Goal: Information Seeking & Learning: Learn about a topic

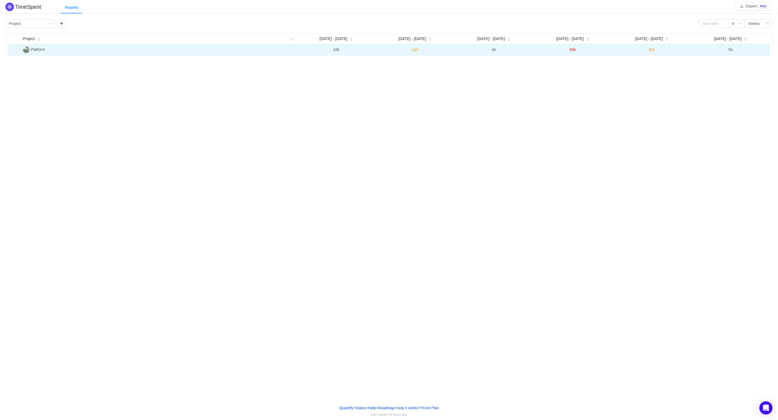
click at [39, 48] on span "Platform" at bounding box center [38, 49] width 14 height 4
click at [24, 50] on img at bounding box center [26, 49] width 7 height 7
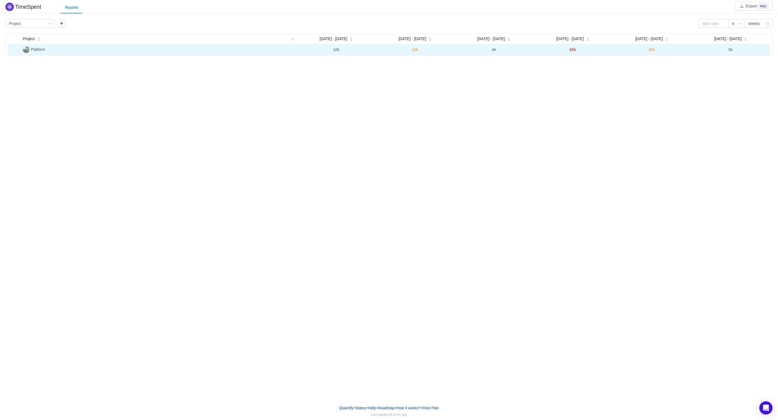
click at [41, 52] on td "Platform" at bounding box center [159, 49] width 276 height 11
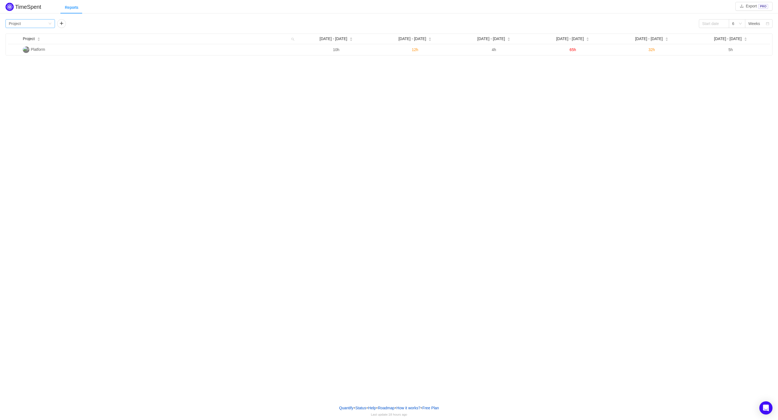
click at [48, 24] on div "Group by Project" at bounding box center [28, 23] width 39 height 8
click at [34, 41] on li "Team" at bounding box center [29, 43] width 49 height 9
click at [48, 23] on div "Group by Team" at bounding box center [29, 23] width 49 height 9
click at [27, 34] on li "Project" at bounding box center [29, 34] width 49 height 9
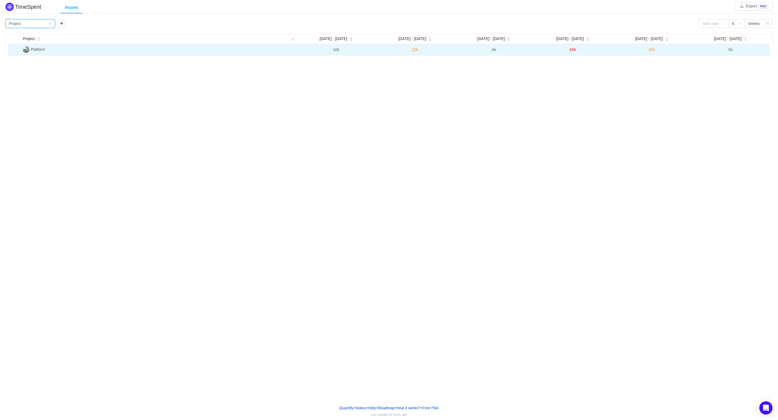
click at [336, 51] on span "10h" at bounding box center [336, 50] width 6 height 4
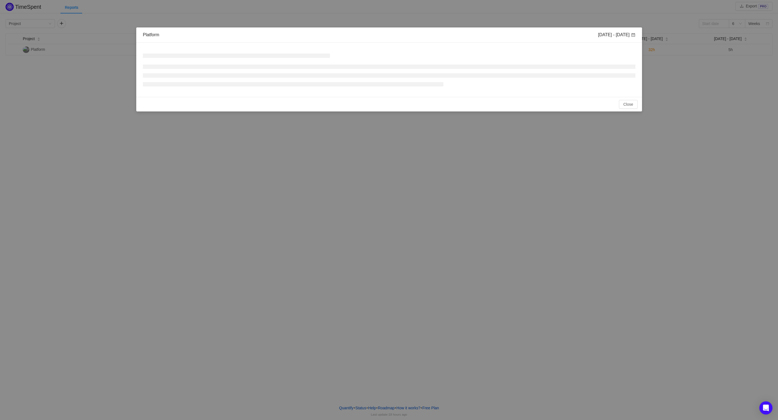
click at [335, 51] on div at bounding box center [389, 69] width 492 height 41
click at [335, 51] on div "No Data Total: 0h" at bounding box center [389, 70] width 506 height 54
click at [633, 103] on button "Close" at bounding box center [628, 103] width 19 height 9
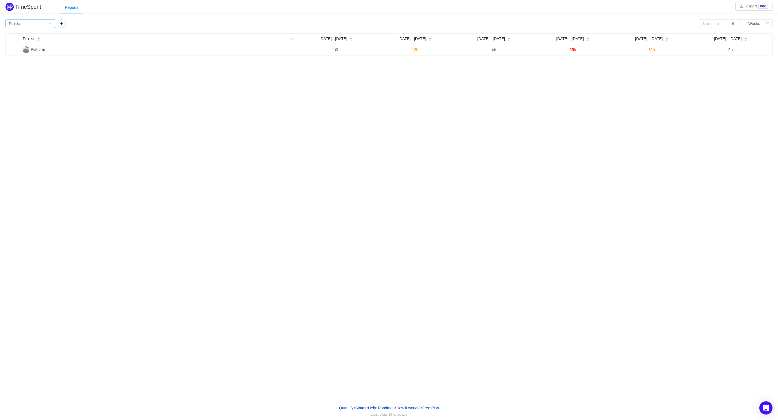
click at [50, 23] on icon "icon: down" at bounding box center [49, 23] width 3 height 3
click at [11, 68] on li "Person" at bounding box center [29, 69] width 49 height 9
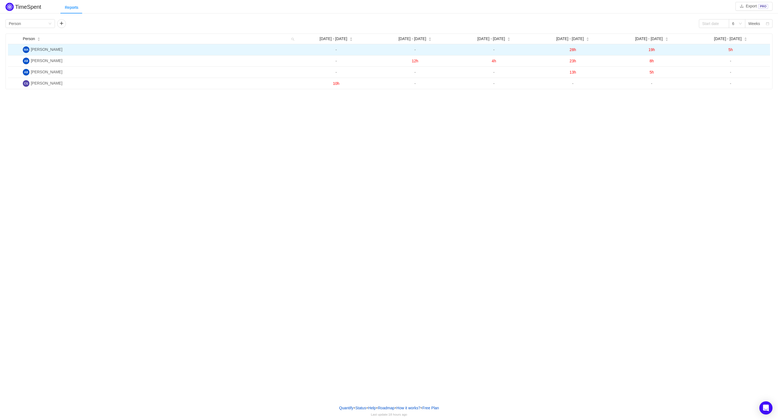
drag, startPoint x: 653, startPoint y: 51, endPoint x: 678, endPoint y: 50, distance: 25.0
click at [675, 50] on td "19h" at bounding box center [651, 49] width 79 height 11
click at [732, 48] on span "5h" at bounding box center [730, 50] width 4 height 4
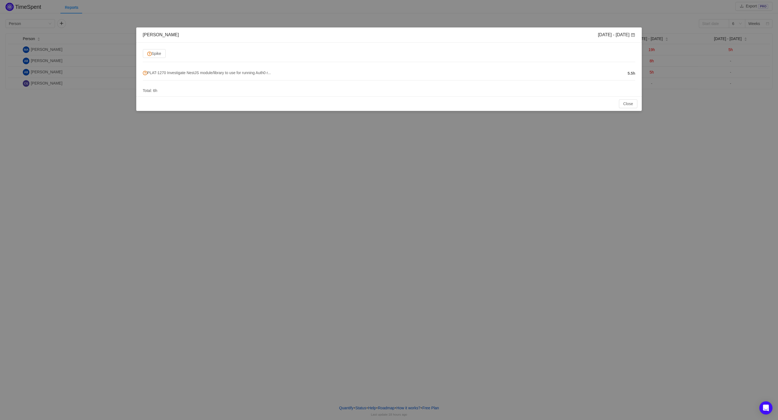
drag, startPoint x: 716, startPoint y: 50, endPoint x: 610, endPoint y: 68, distance: 106.7
drag, startPoint x: 610, startPoint y: 68, endPoint x: 293, endPoint y: 77, distance: 317.6
click at [293, 77] on li "PLAT-1270 Investigate NestJS module/library to use for running Auth0 r... 5.5h" at bounding box center [389, 73] width 492 height 14
click at [244, 73] on span "PLAT-1270 Investigate NestJS module/library to use for running Auth0 r..." at bounding box center [207, 73] width 128 height 4
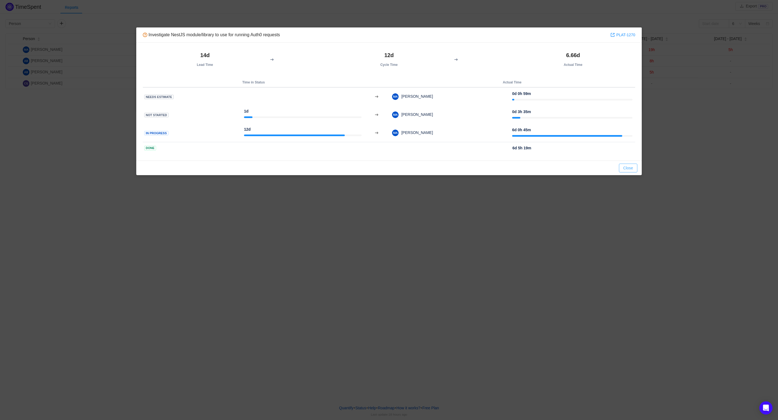
click at [627, 167] on button "Close" at bounding box center [628, 168] width 19 height 9
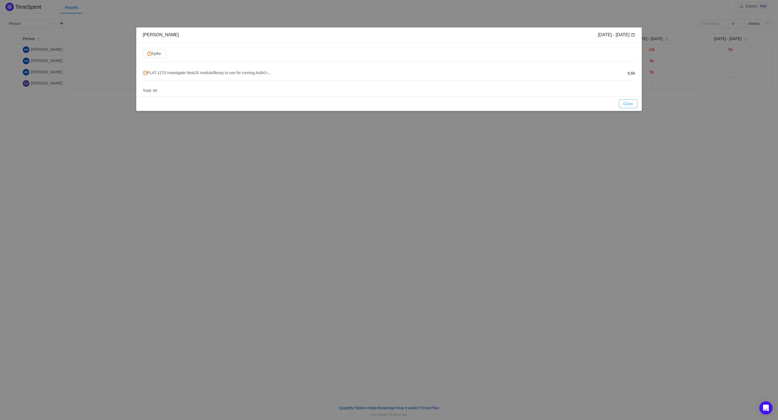
click at [632, 100] on button "Close" at bounding box center [628, 103] width 19 height 9
